Goal: Task Accomplishment & Management: Use online tool/utility

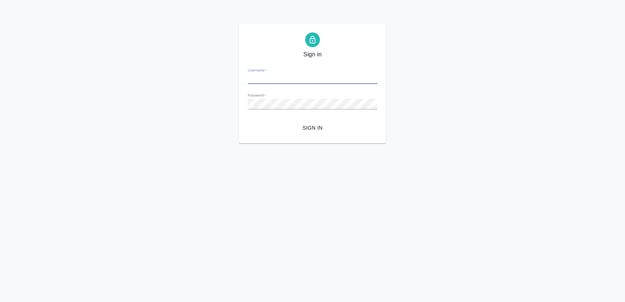
type input "[PERSON_NAME][EMAIL_ADDRESS][DOMAIN_NAME]"
click at [311, 122] on button "Sign in" at bounding box center [313, 128] width 130 height 14
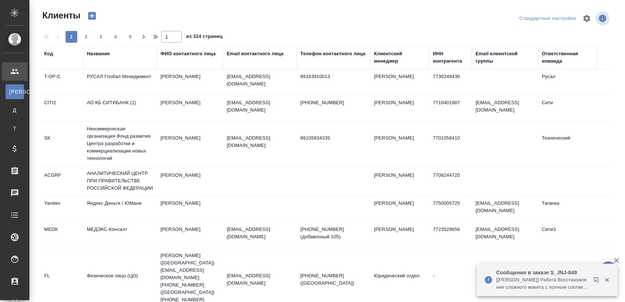
select select "RU"
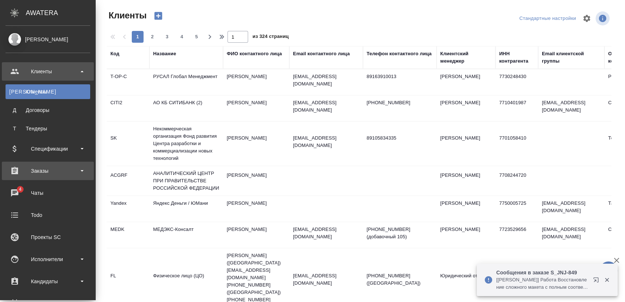
click at [40, 167] on div "Заказы" at bounding box center [48, 170] width 85 height 11
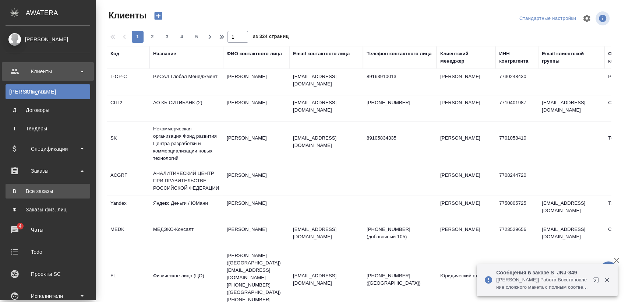
click at [42, 191] on div "Все заказы" at bounding box center [47, 190] width 77 height 7
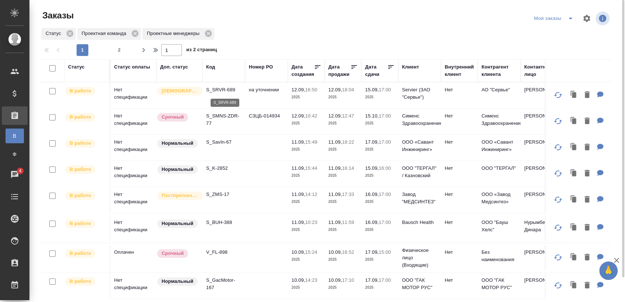
click at [230, 90] on p "S_SRVR-689" at bounding box center [223, 89] width 35 height 7
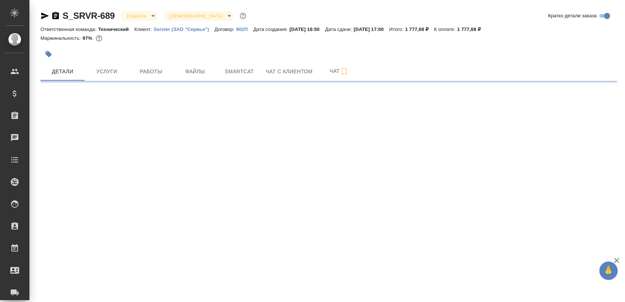
select select "RU"
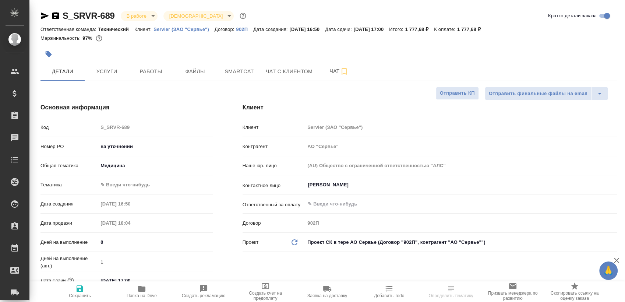
type textarea "x"
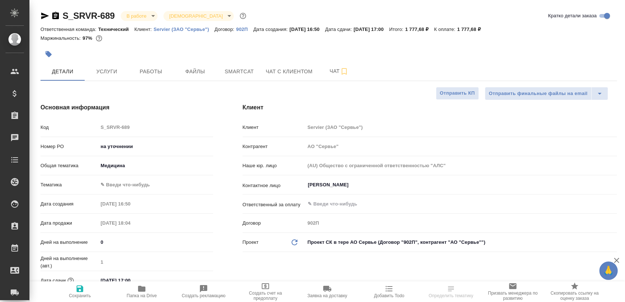
type textarea "x"
click at [243, 70] on span "Smartcat" at bounding box center [239, 71] width 35 height 9
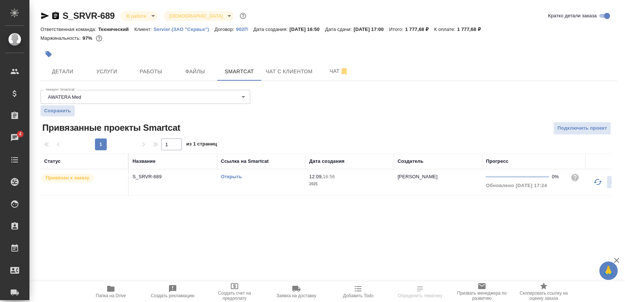
click at [229, 175] on link "Открыть" at bounding box center [231, 177] width 21 height 6
